Goal: Task Accomplishment & Management: Use online tool/utility

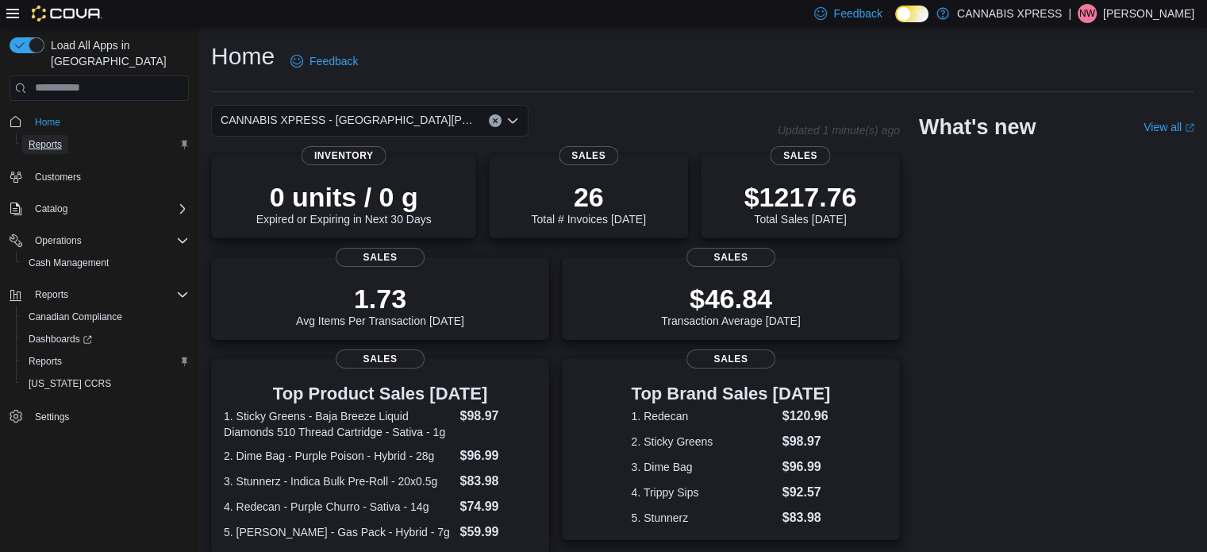
click at [53, 138] on span "Reports" at bounding box center [45, 144] width 33 height 13
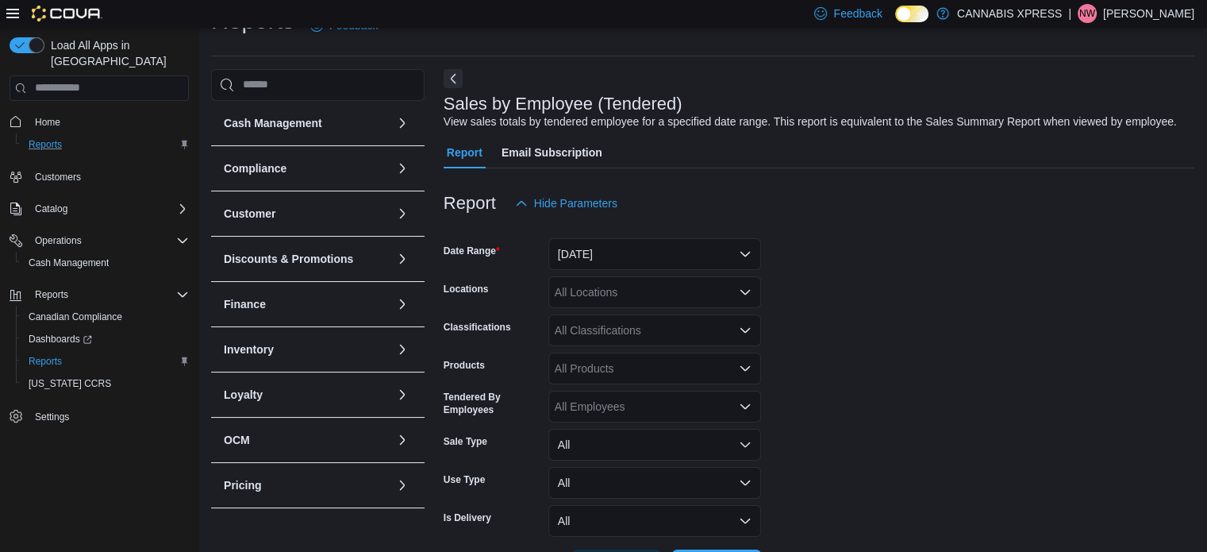
scroll to position [37, 0]
click at [576, 256] on button "[DATE]" at bounding box center [655, 253] width 213 height 32
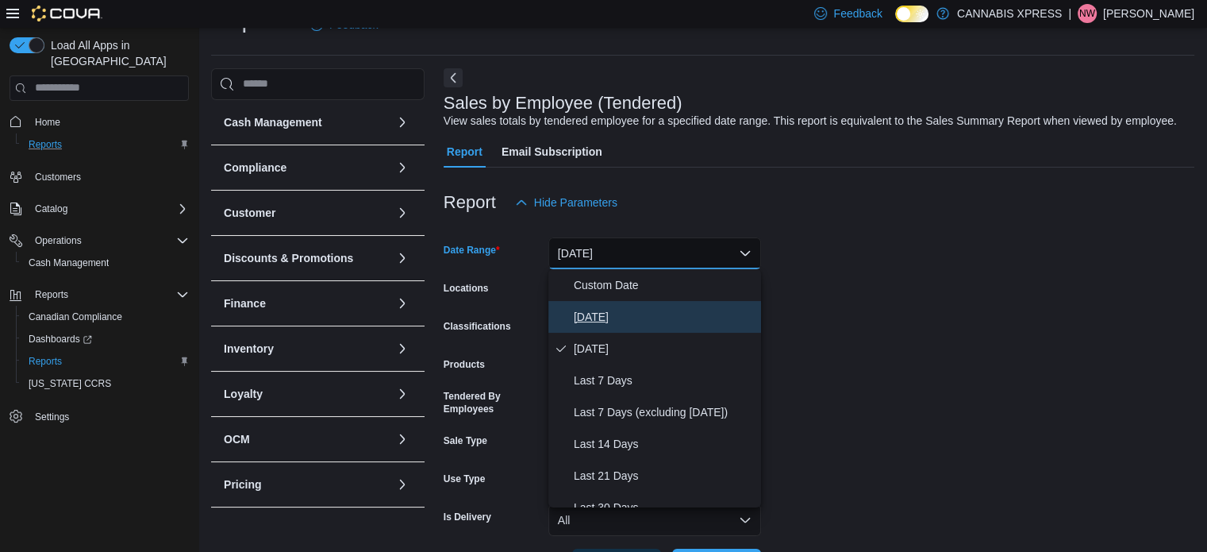
click at [600, 323] on span "[DATE]" at bounding box center [664, 316] width 181 height 19
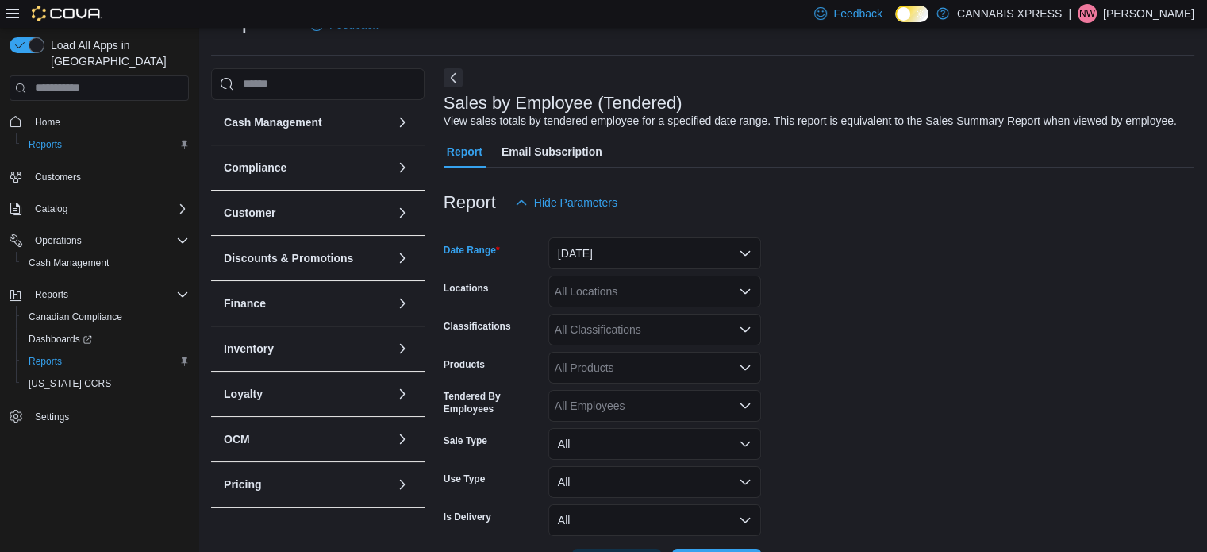
click at [611, 298] on div "All Locations" at bounding box center [655, 291] width 213 height 32
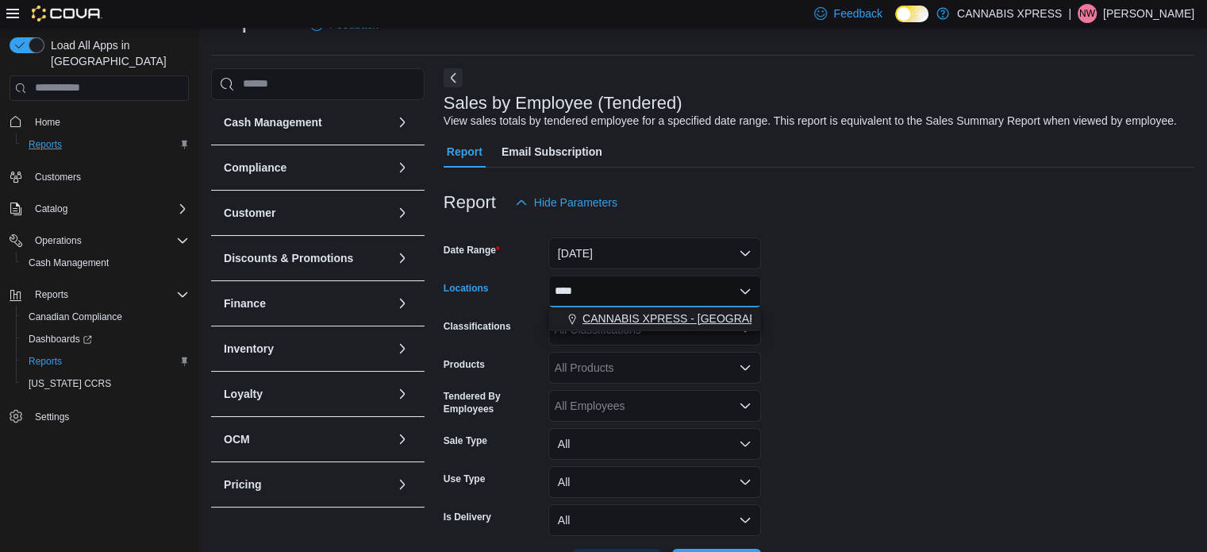
type input "****"
click at [622, 314] on span "CANNABIS XPRESS - [GEOGRAPHIC_DATA][PERSON_NAME] ([GEOGRAPHIC_DATA])" at bounding box center [807, 318] width 448 height 16
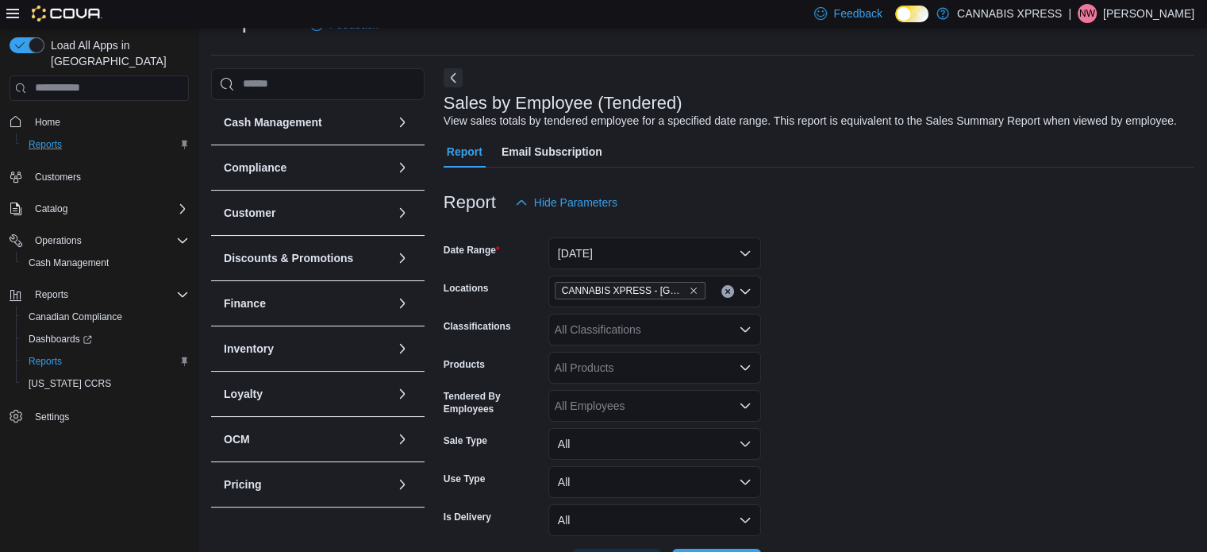
click at [954, 359] on form "Date Range Today Locations CANNABIS XPRESS - North Gower (Church Street) Classi…" at bounding box center [819, 399] width 751 height 362
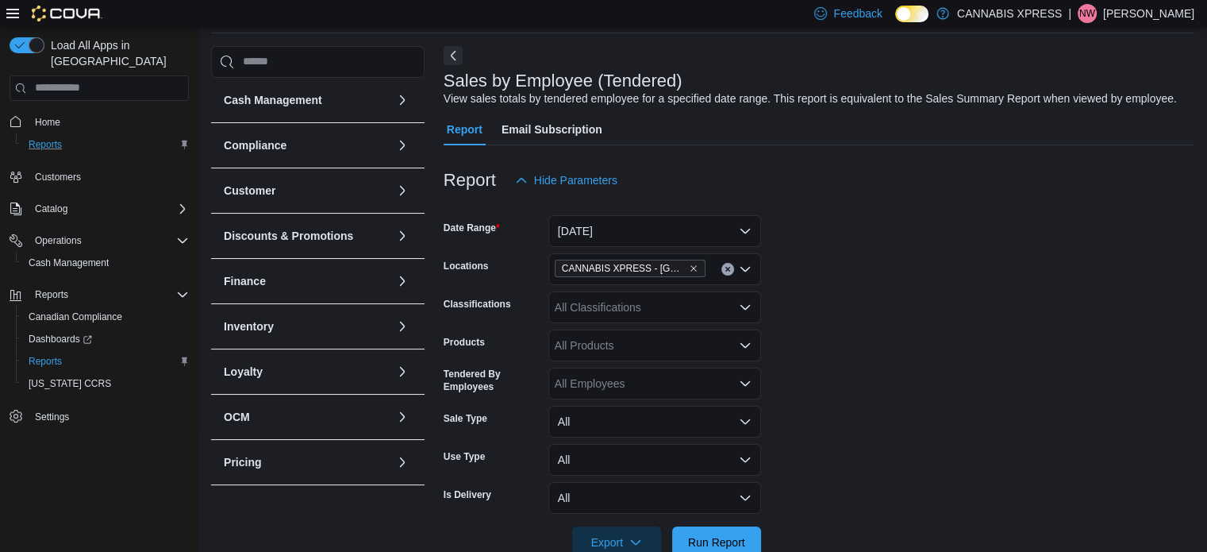
scroll to position [60, 0]
click at [612, 374] on div "All Employees" at bounding box center [655, 382] width 213 height 32
type input "****"
click at [587, 350] on span "[PERSON_NAME]" at bounding box center [655, 353] width 194 height 16
click at [710, 537] on span "Run Report" at bounding box center [716, 540] width 57 height 16
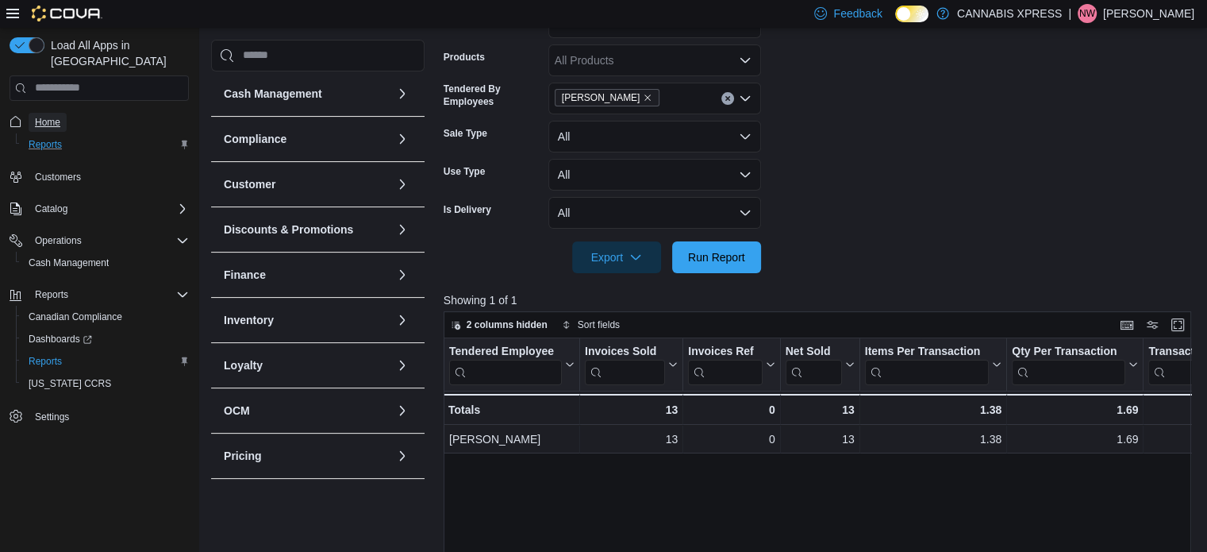
click at [51, 116] on span "Home" at bounding box center [47, 122] width 25 height 13
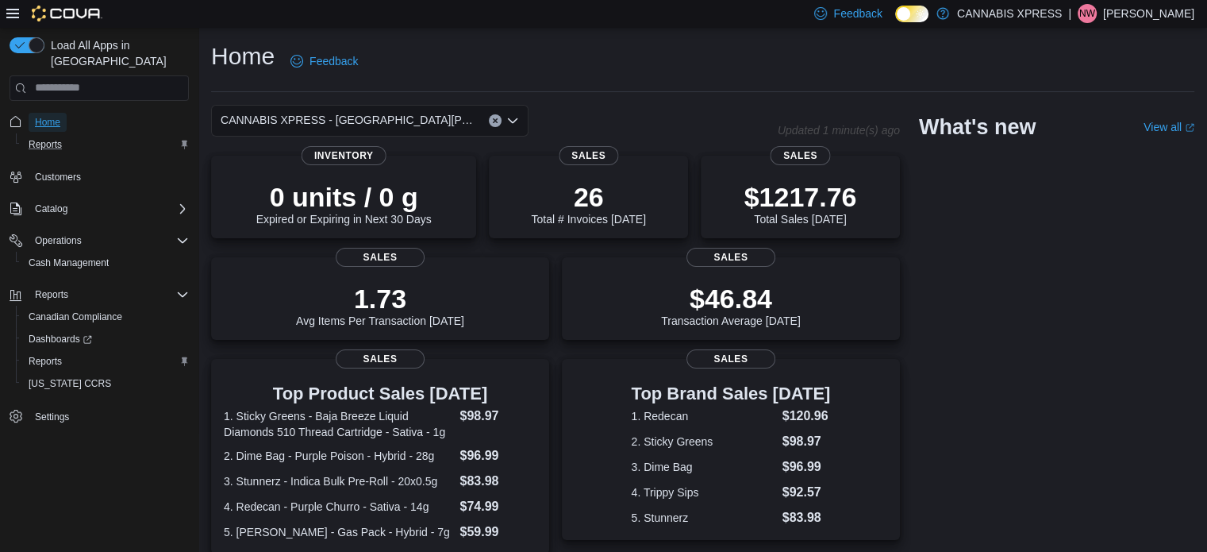
click at [47, 116] on span "Home" at bounding box center [47, 122] width 25 height 13
click at [41, 138] on span "Reports" at bounding box center [45, 144] width 33 height 13
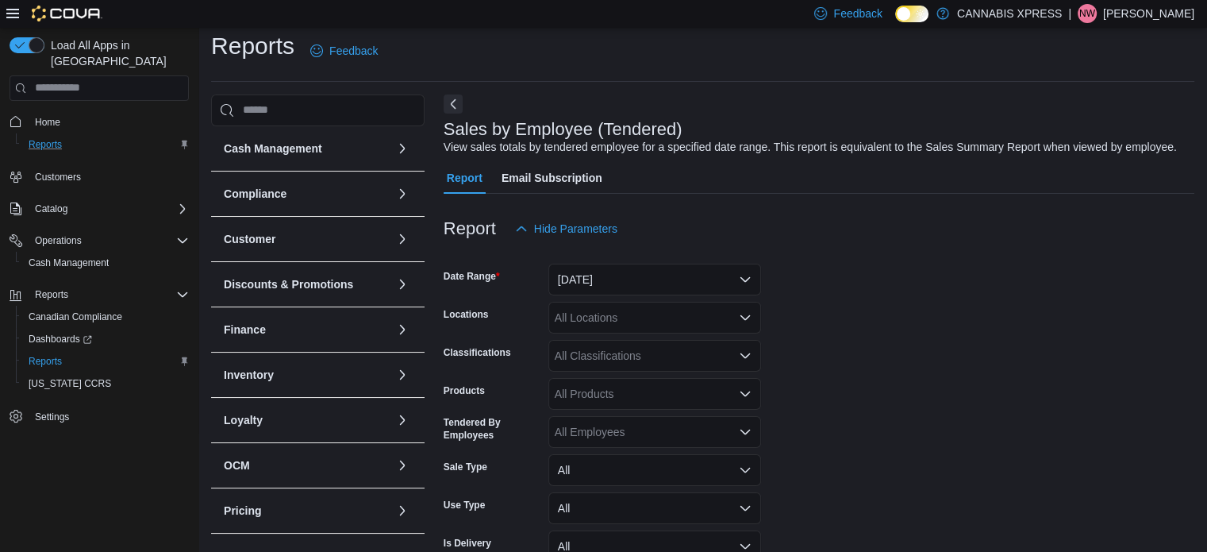
scroll to position [37, 0]
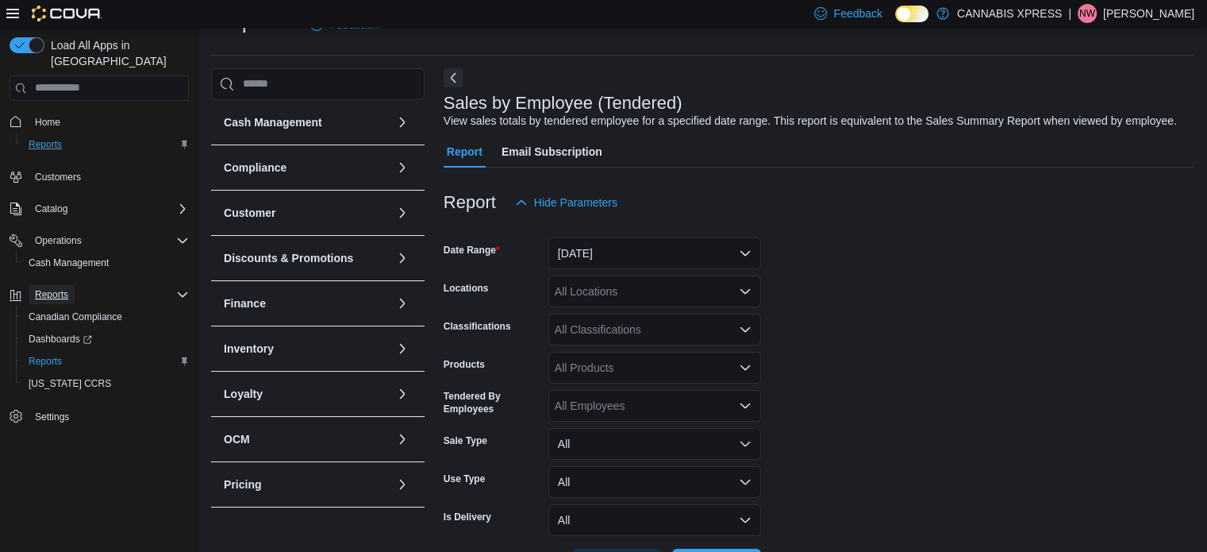
click at [55, 288] on span "Reports" at bounding box center [51, 294] width 33 height 13
click at [41, 116] on span "Home" at bounding box center [47, 122] width 25 height 13
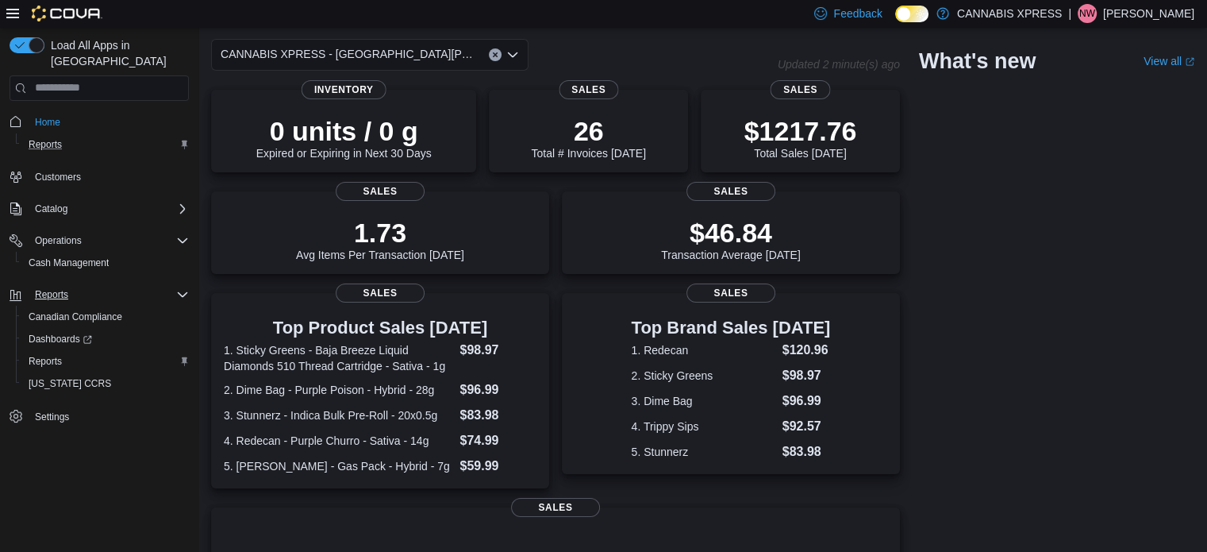
scroll to position [67, 0]
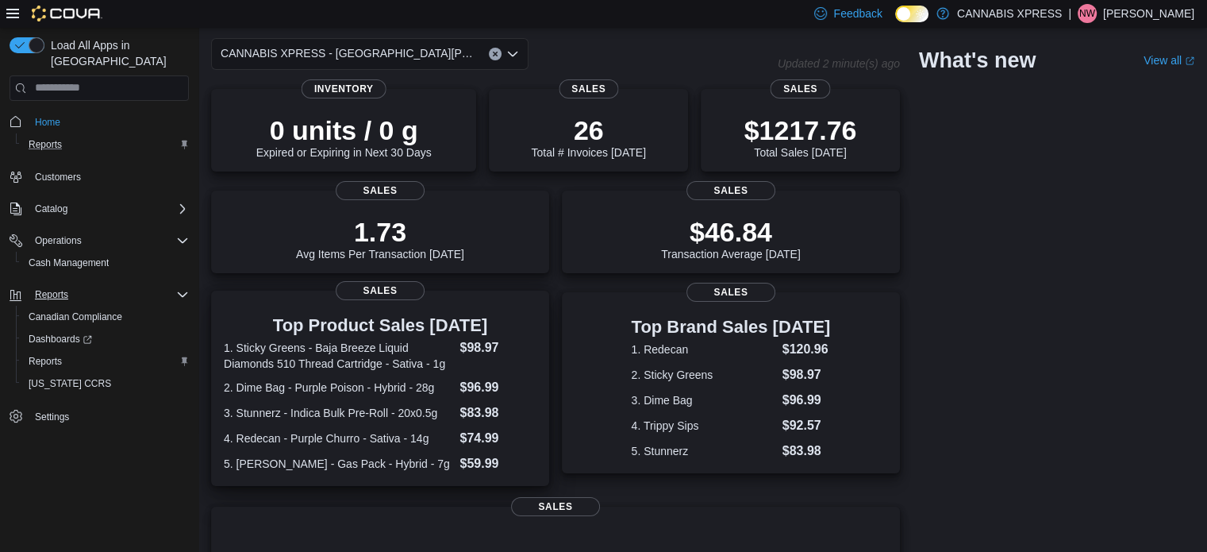
click at [332, 348] on dt "1. Sticky Greens - Baja Breeze Liquid Diamonds 510 Thread Cartridge - Sativa - …" at bounding box center [338, 356] width 229 height 32
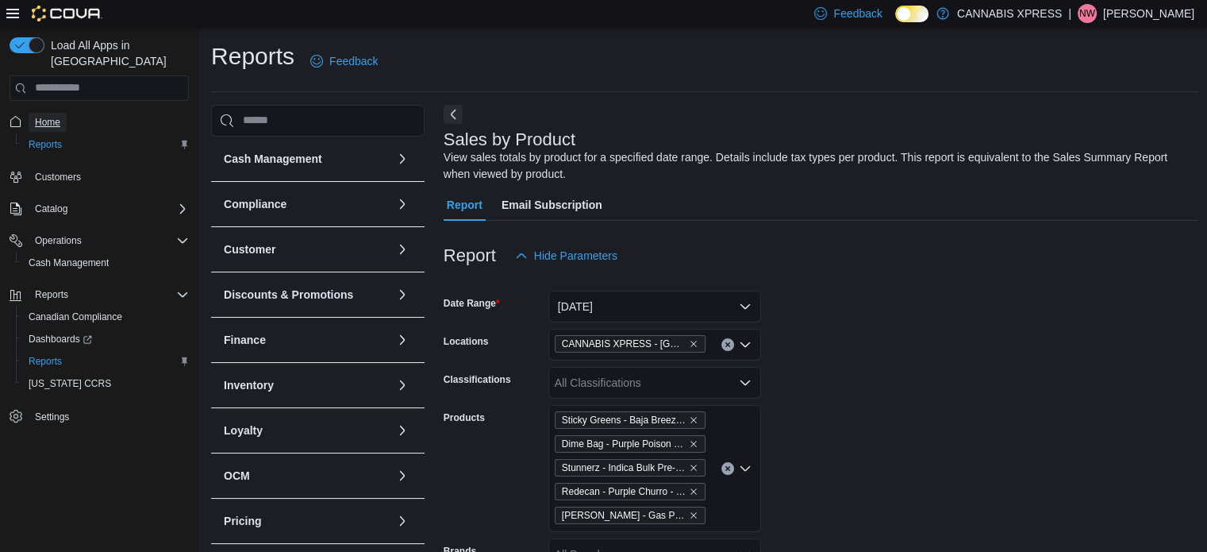
click at [53, 116] on span "Home" at bounding box center [47, 122] width 25 height 13
